Goal: Information Seeking & Learning: Learn about a topic

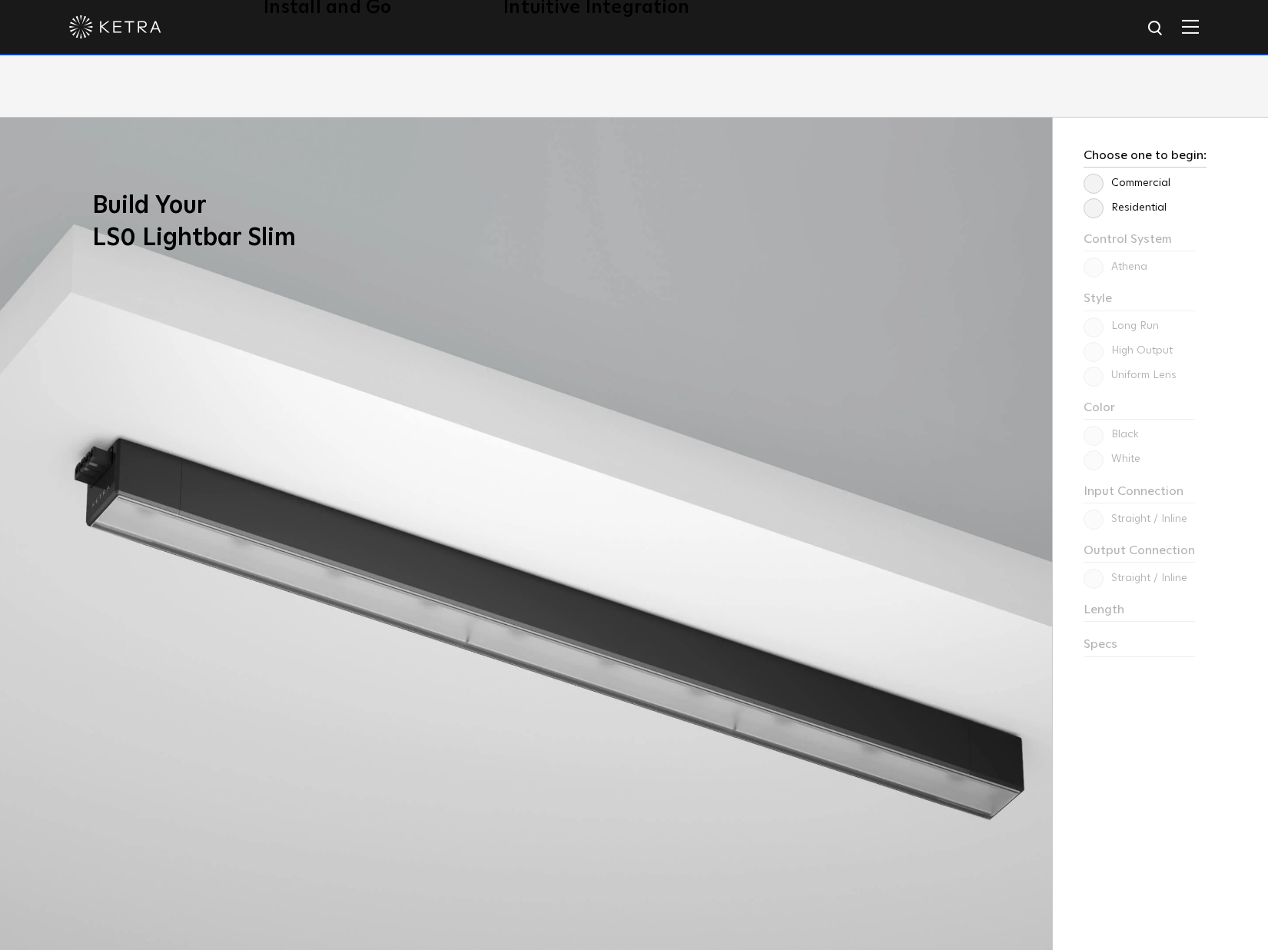
click at [1094, 186] on label "Commercial" at bounding box center [1127, 183] width 87 height 13
click at [0, 0] on input "Commercial" at bounding box center [0, 0] width 0 height 0
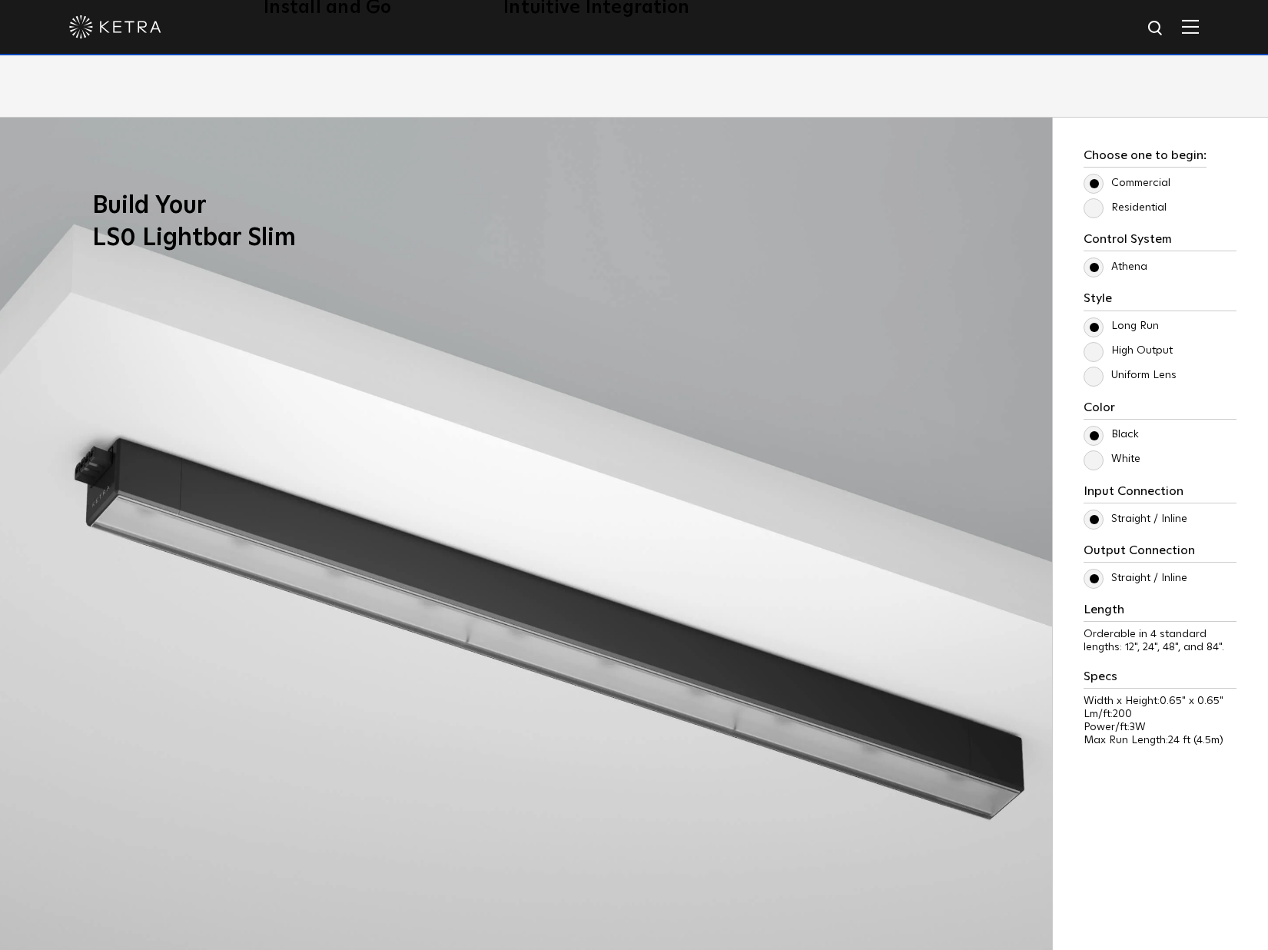
click at [1089, 354] on label "High Output" at bounding box center [1128, 350] width 89 height 13
click at [0, 0] on input "High Output" at bounding box center [0, 0] width 0 height 0
click at [1109, 382] on p "Uniform Lens" at bounding box center [1160, 376] width 153 height 18
click at [1102, 377] on label "Uniform Lens" at bounding box center [1130, 375] width 93 height 13
click at [0, 0] on input "Uniform Lens" at bounding box center [0, 0] width 0 height 0
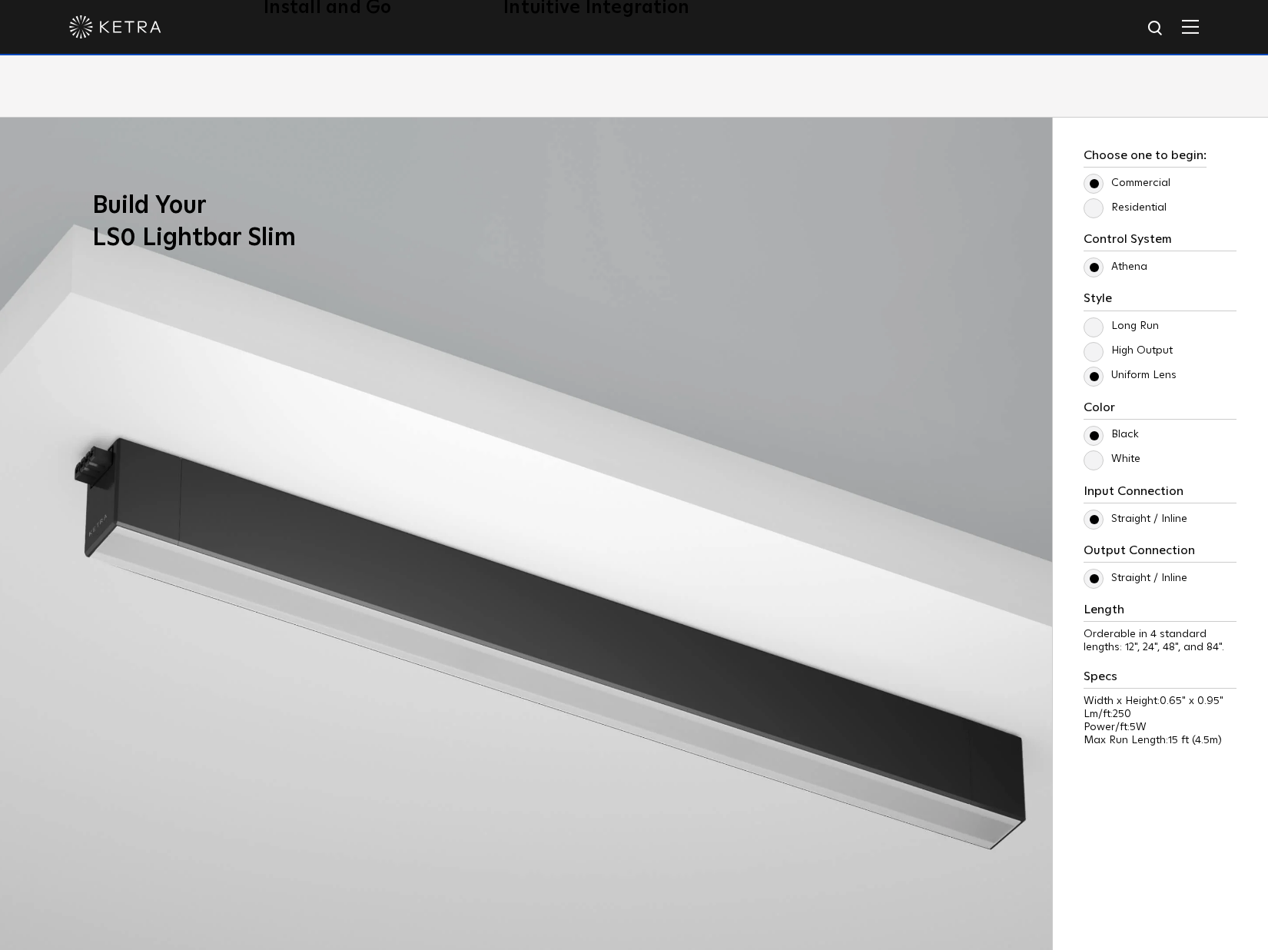
click at [1102, 377] on label "Uniform Lens" at bounding box center [1130, 375] width 93 height 13
click at [0, 0] on input "Uniform Lens" at bounding box center [0, 0] width 0 height 0
click at [1101, 350] on label "High Output" at bounding box center [1128, 350] width 89 height 13
click at [0, 0] on input "High Output" at bounding box center [0, 0] width 0 height 0
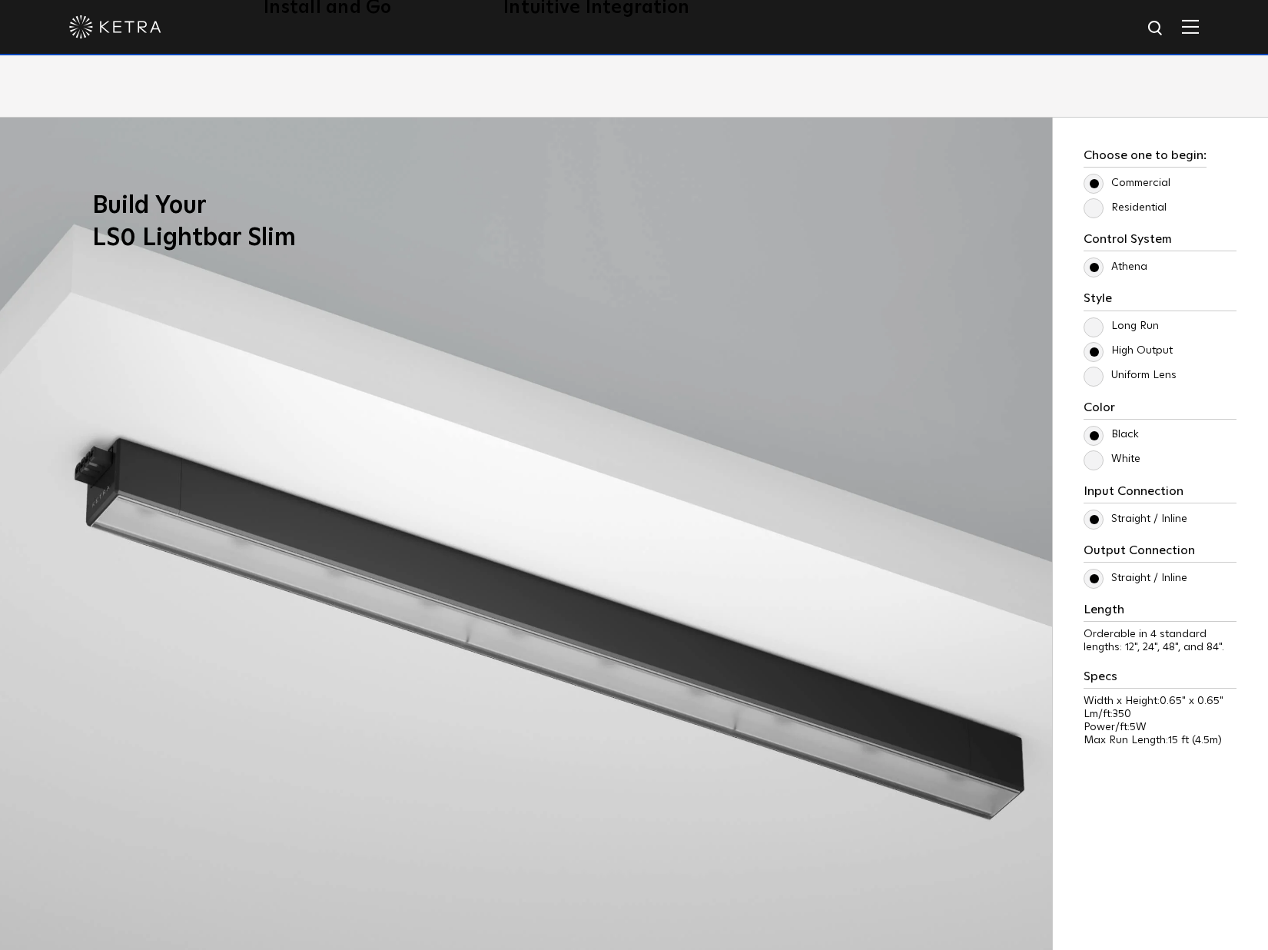
click at [1101, 331] on label "Long Run" at bounding box center [1121, 326] width 75 height 13
click at [0, 0] on input "Long Run" at bounding box center [0, 0] width 0 height 0
click at [1102, 460] on label "White" at bounding box center [1112, 459] width 57 height 13
click at [0, 0] on input "White" at bounding box center [0, 0] width 0 height 0
